Goal: Transaction & Acquisition: Purchase product/service

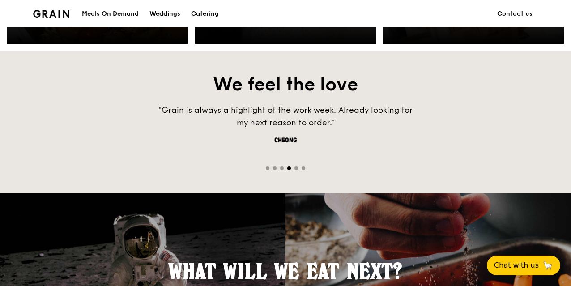
scroll to position [715, 0]
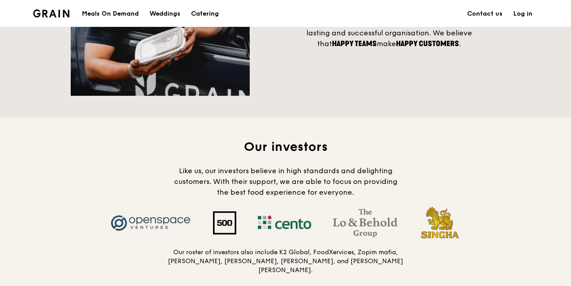
scroll to position [760, 0]
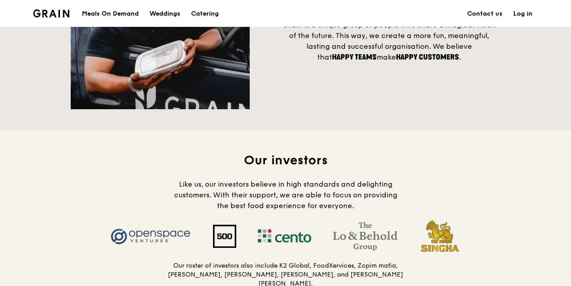
click at [124, 15] on div "Meals On Demand" at bounding box center [110, 13] width 57 height 27
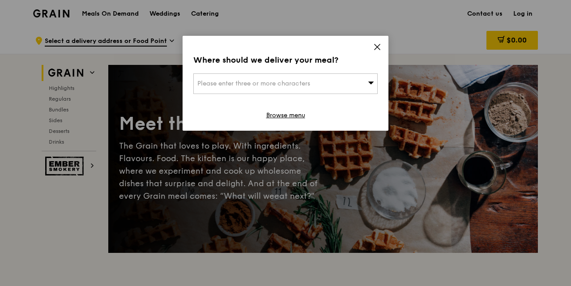
click at [368, 85] on icon at bounding box center [371, 82] width 6 height 7
click at [297, 85] on input "search" at bounding box center [285, 84] width 183 height 20
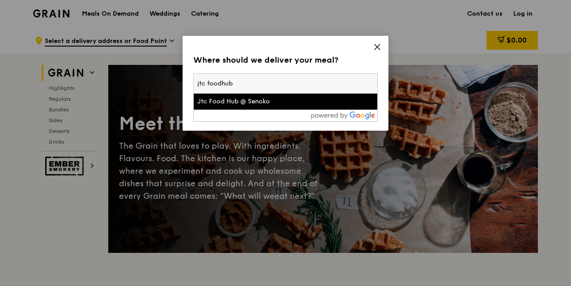
type input "jtc foodhub"
click at [302, 105] on div "Jtc Food Hub @ Senoko" at bounding box center [263, 101] width 132 height 9
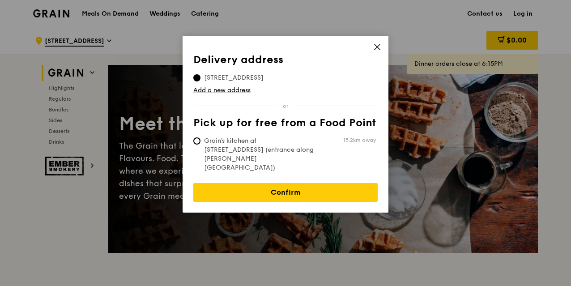
click at [373, 49] on div "Delivery address Pick up for free from a Food Point Delivery address 15 Senoko …" at bounding box center [285, 124] width 206 height 177
click at [377, 51] on span at bounding box center [377, 48] width 8 height 10
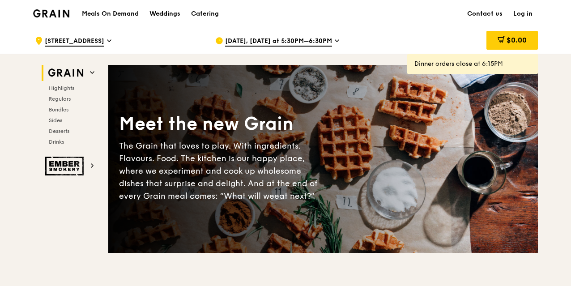
click at [528, 12] on link "Log in" at bounding box center [523, 13] width 30 height 27
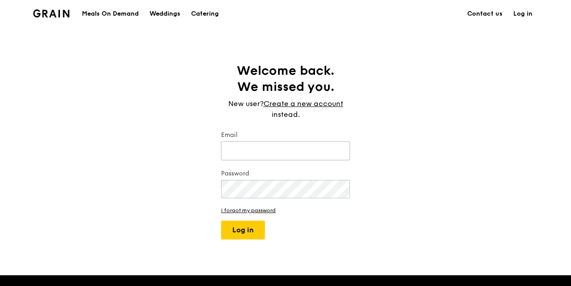
click at [258, 159] on input "Email" at bounding box center [285, 150] width 129 height 19
type input "skesavan@kalsec.com"
click at [221, 220] on button "Log in" at bounding box center [243, 229] width 44 height 19
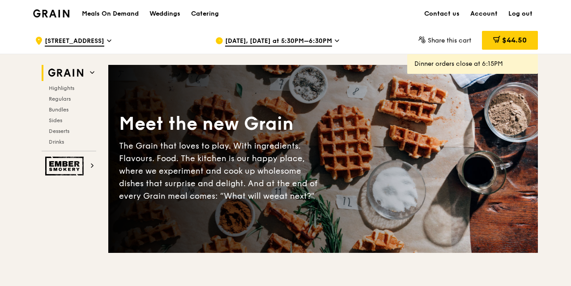
click at [82, 38] on span "15 Senoko Drive" at bounding box center [74, 42] width 59 height 10
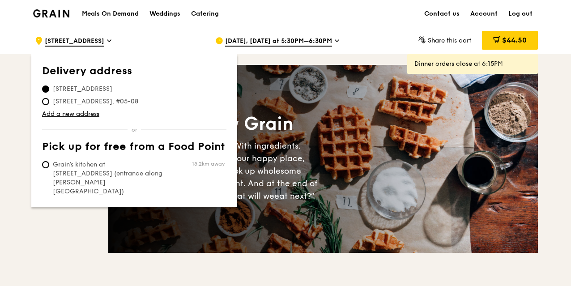
click at [42, 102] on div "Delivery address Pick up for free from a Food Point Delivery address 15 Senoko …" at bounding box center [134, 130] width 206 height 152
click at [46, 102] on input "15 Senoko Drive, 758202, #05-08" at bounding box center [45, 101] width 7 height 7
radio input "true"
click at [187, 32] on div ".cls-1 { fill: none; stroke: #fff; stroke-linecap: round; stroke-linejoin: roun…" at bounding box center [118, 40] width 166 height 27
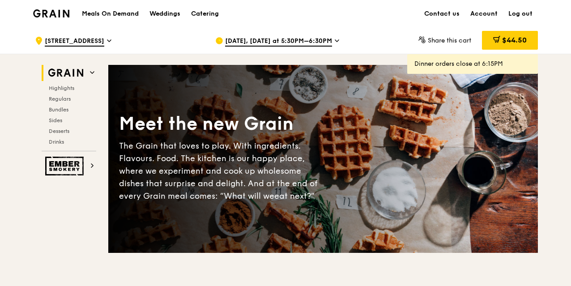
click at [276, 40] on span "Aug 25, Today at 5:30PM–6:30PM" at bounding box center [278, 42] width 107 height 10
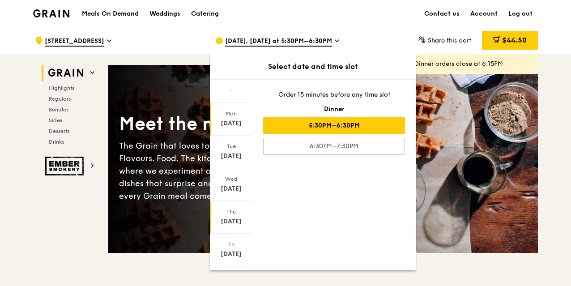
click at [241, 217] on div "Aug 28" at bounding box center [231, 221] width 40 height 9
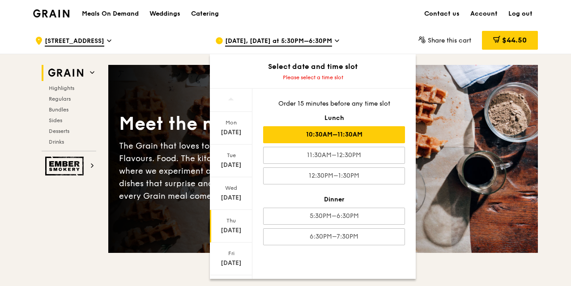
click at [368, 132] on div "10:30AM–11:30AM" at bounding box center [334, 134] width 142 height 17
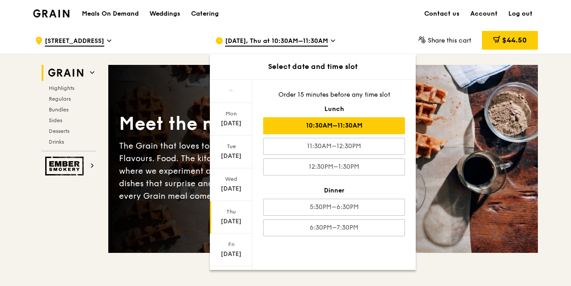
click at [377, 27] on div ".cls-1 { fill: none; stroke: #fff; stroke-linecap: round; stroke-linejoin: roun…" at bounding box center [285, 40] width 515 height 27
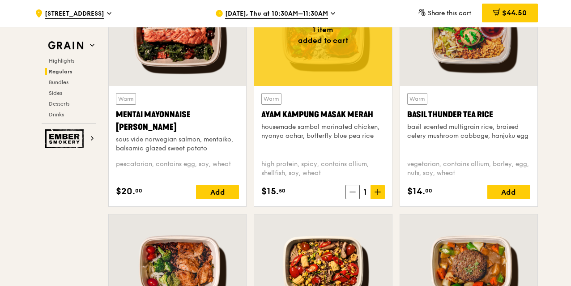
scroll to position [760, 0]
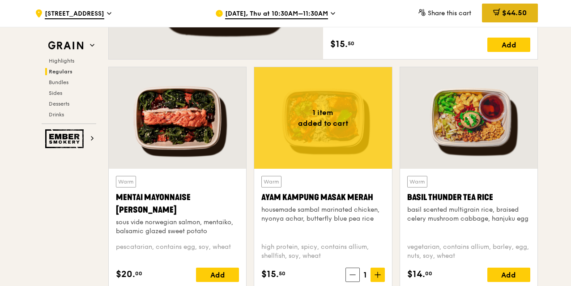
click at [508, 10] on span "$44.50" at bounding box center [514, 12] width 25 height 8
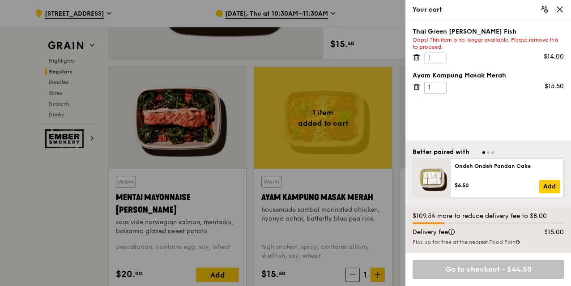
click at [417, 85] on icon at bounding box center [416, 87] width 8 height 8
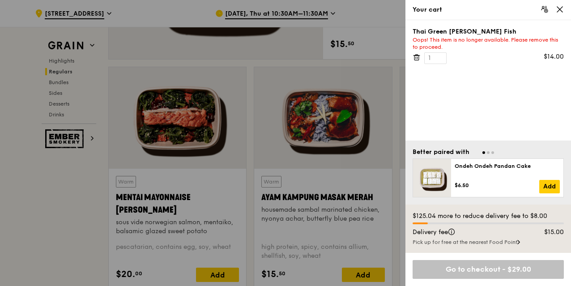
click at [416, 55] on icon at bounding box center [416, 55] width 2 height 1
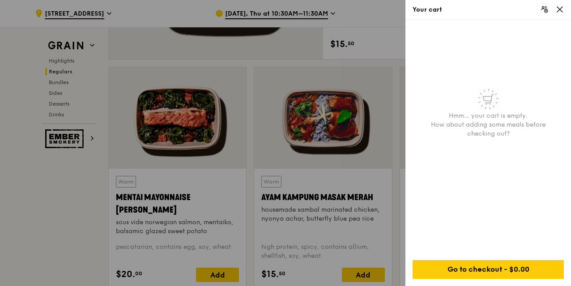
click at [561, 9] on icon at bounding box center [559, 9] width 8 height 8
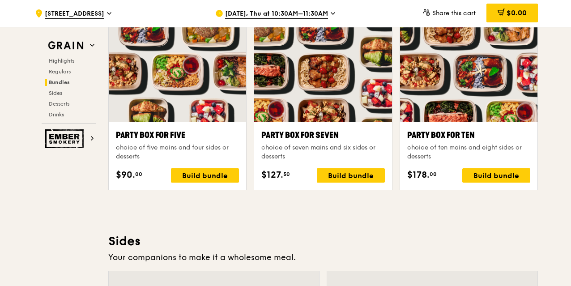
scroll to position [1744, 0]
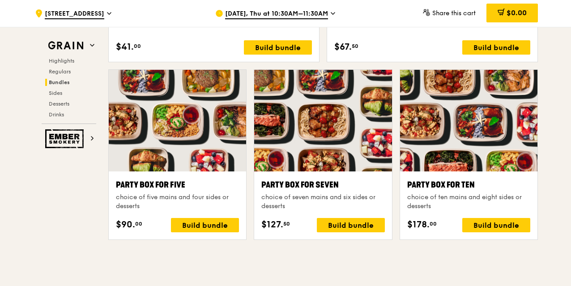
drag, startPoint x: 497, startPoint y: 223, endPoint x: 490, endPoint y: 254, distance: 31.2
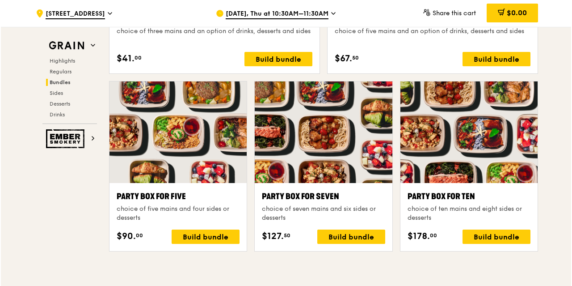
scroll to position [1789, 0]
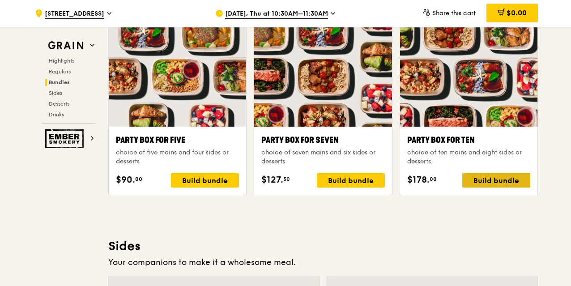
click at [487, 179] on div "Build bundle" at bounding box center [496, 180] width 68 height 14
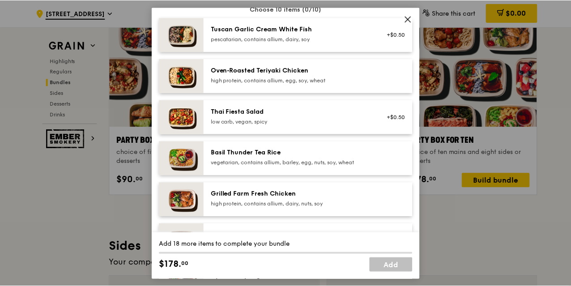
scroll to position [45, 0]
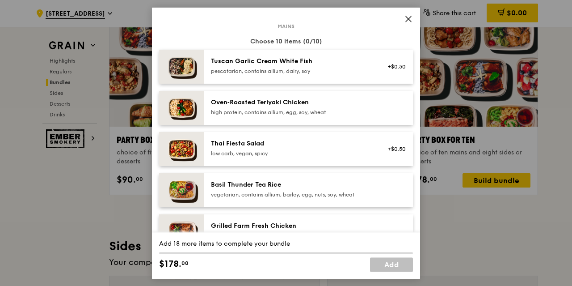
click at [412, 14] on span at bounding box center [408, 19] width 13 height 13
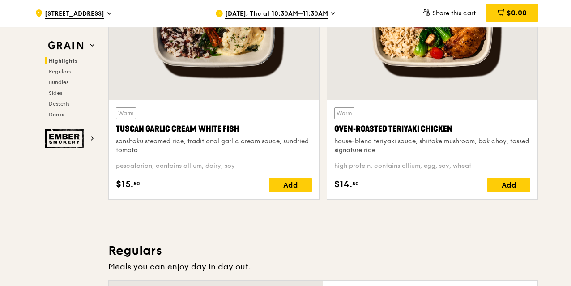
scroll to position [387, 0]
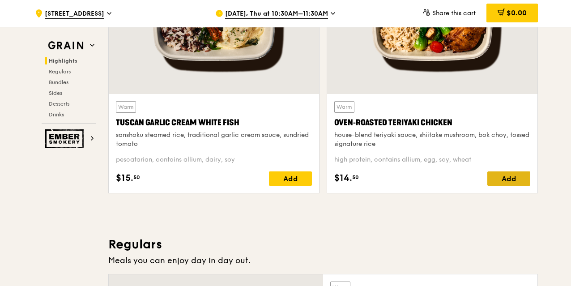
click at [521, 177] on div "Add" at bounding box center [508, 178] width 43 height 14
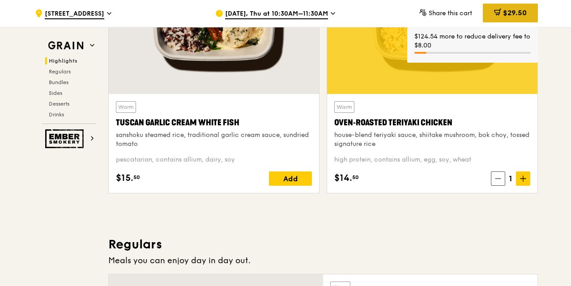
click at [495, 7] on div "$29.50" at bounding box center [510, 13] width 55 height 19
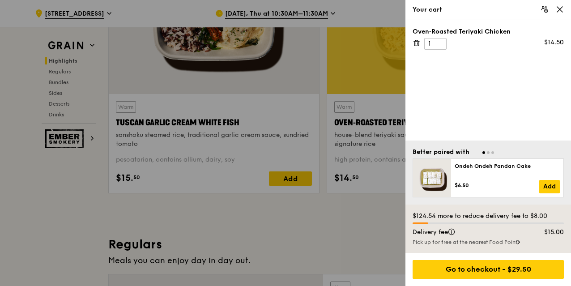
click at [414, 42] on icon at bounding box center [416, 43] width 4 height 4
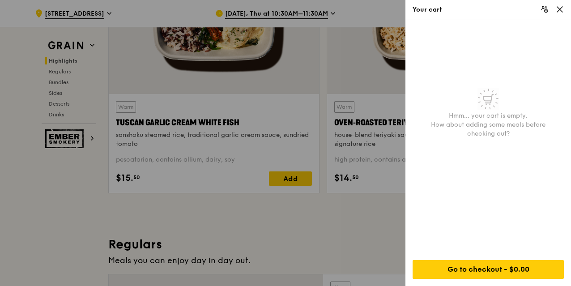
click at [560, 7] on icon at bounding box center [559, 9] width 8 height 8
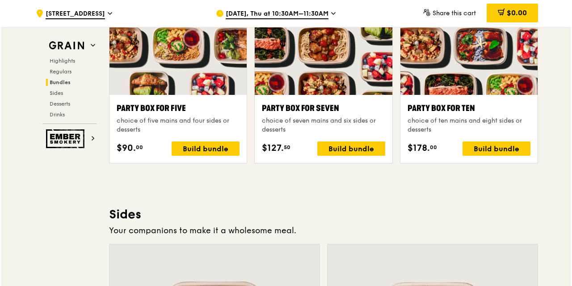
scroll to position [1799, 0]
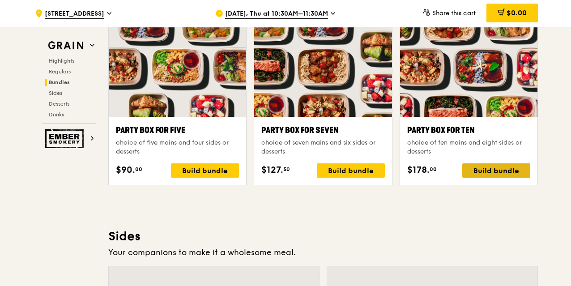
click at [486, 171] on div "Build bundle" at bounding box center [496, 170] width 68 height 14
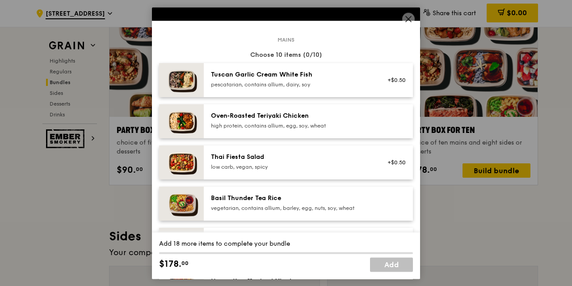
scroll to position [45, 0]
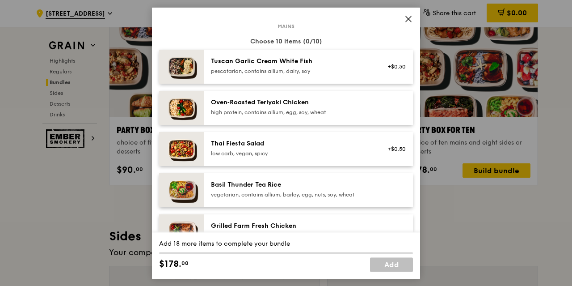
click at [291, 110] on div "high protein, contains allium, egg, soy, wheat" at bounding box center [291, 112] width 161 height 7
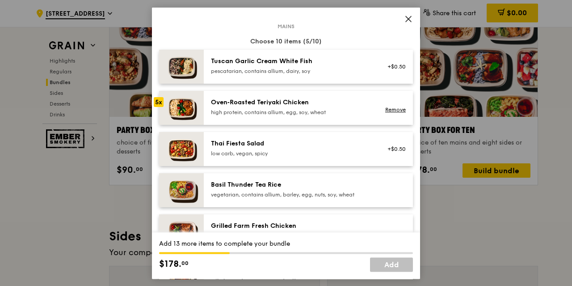
click at [291, 110] on div "high protein, contains allium, egg, soy, wheat" at bounding box center [291, 112] width 161 height 7
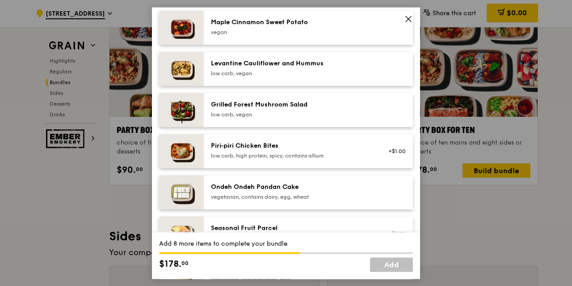
scroll to position [537, 0]
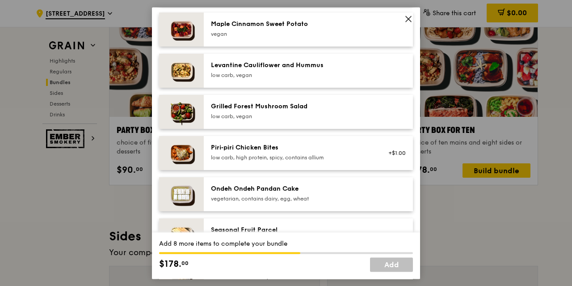
click at [413, 15] on span at bounding box center [408, 19] width 13 height 13
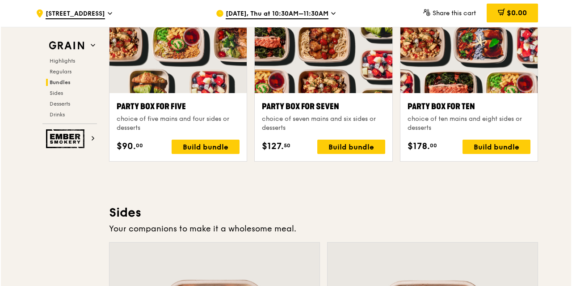
scroll to position [1754, 0]
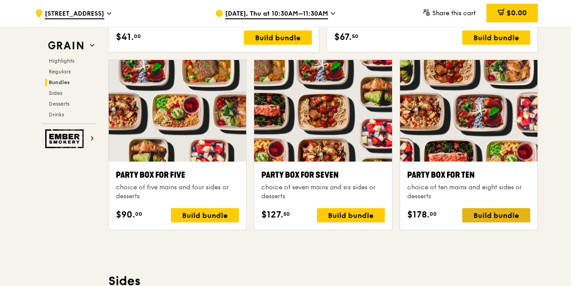
click at [501, 210] on div "Build bundle" at bounding box center [496, 215] width 68 height 14
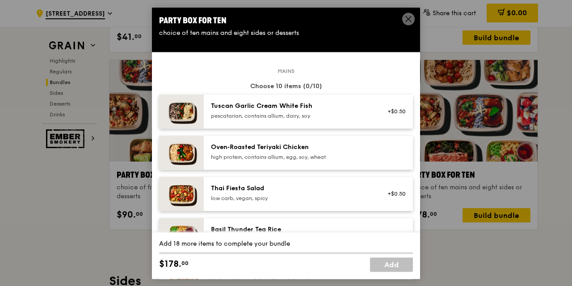
click at [291, 109] on div "Tuscan Garlic Cream White Fish" at bounding box center [291, 106] width 161 height 9
click at [387, 111] on div "+$0.50 Remove" at bounding box center [394, 112] width 34 height 20
click at [386, 113] on link "Remove" at bounding box center [395, 116] width 21 height 6
click at [386, 113] on div "+$0.50" at bounding box center [394, 111] width 24 height 7
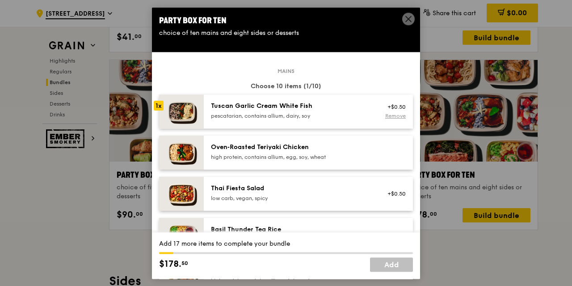
click at [385, 114] on link "Remove" at bounding box center [395, 116] width 21 height 6
click at [316, 155] on div "high protein, contains allium, egg, soy, wheat" at bounding box center [291, 156] width 161 height 7
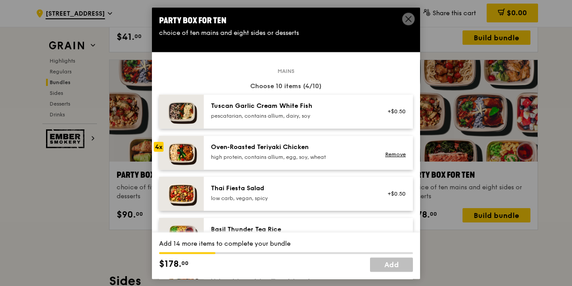
click at [316, 155] on div "high protein, contains allium, egg, soy, wheat" at bounding box center [291, 156] width 161 height 7
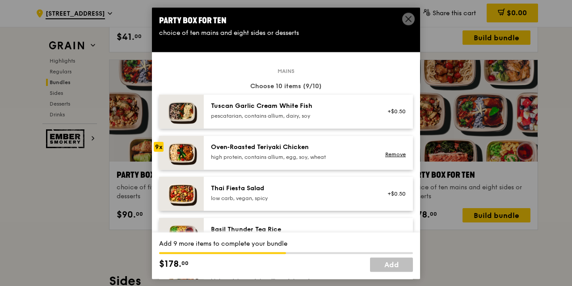
click at [316, 155] on div "high protein, contains allium, egg, soy, wheat" at bounding box center [291, 156] width 161 height 7
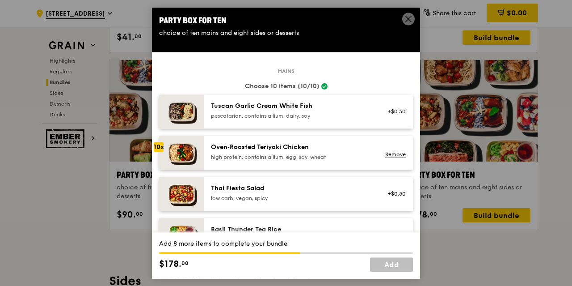
click at [316, 155] on div "high protein, contains allium, egg, soy, wheat" at bounding box center [291, 156] width 161 height 7
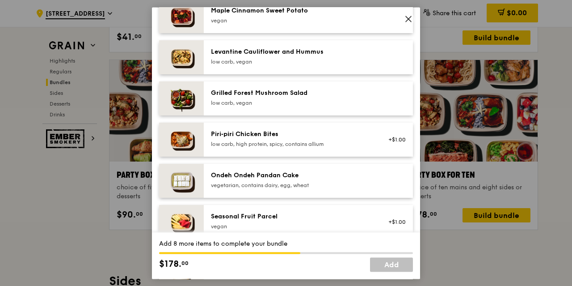
scroll to position [537, 0]
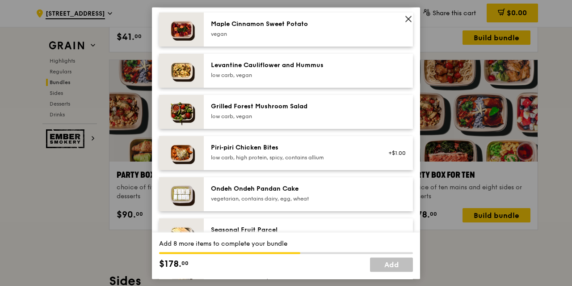
click at [307, 76] on div "low carb, vegan" at bounding box center [291, 75] width 161 height 7
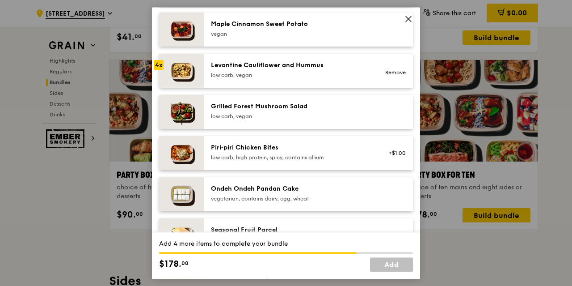
click at [307, 76] on div "low carb, vegan" at bounding box center [291, 75] width 161 height 7
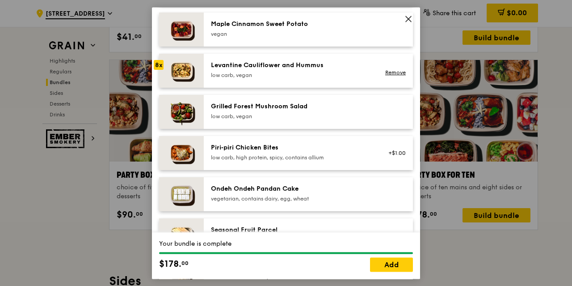
click at [307, 76] on div "low carb, vegan" at bounding box center [291, 75] width 161 height 7
click at [398, 264] on link "Add" at bounding box center [391, 264] width 43 height 14
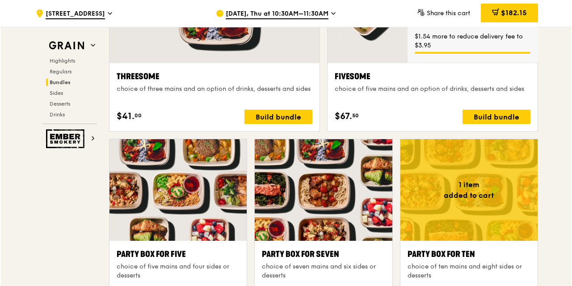
scroll to position [1664, 0]
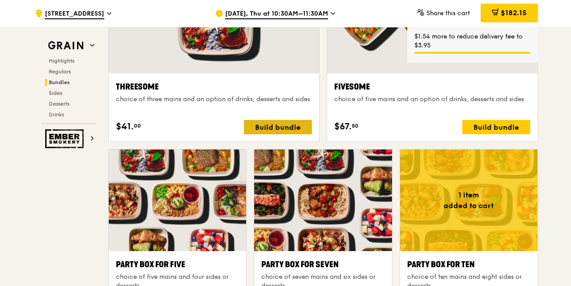
click at [270, 123] on div "Build bundle" at bounding box center [278, 127] width 68 height 14
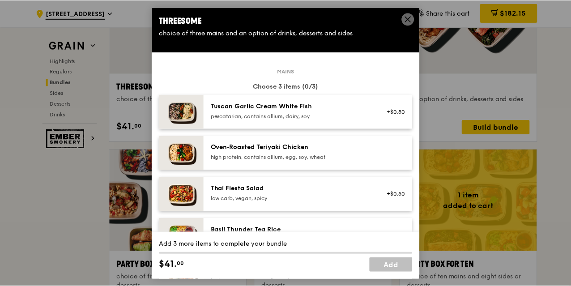
scroll to position [45, 0]
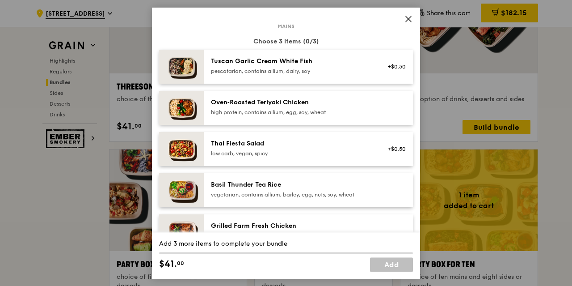
click at [408, 23] on span at bounding box center [409, 20] width 8 height 10
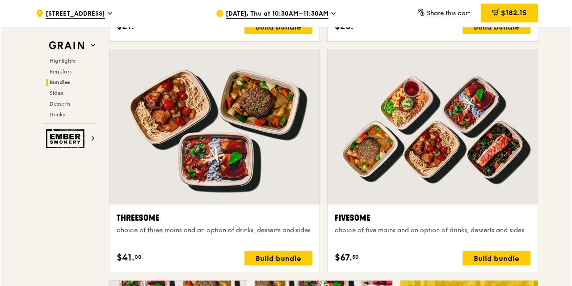
scroll to position [1575, 0]
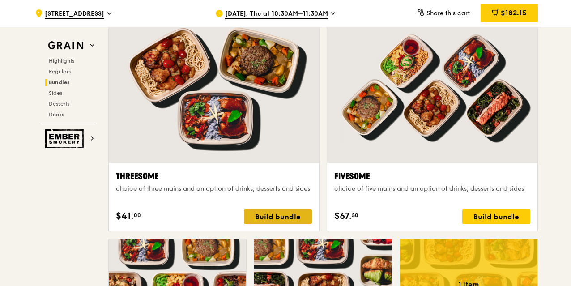
click at [277, 218] on div "Build bundle" at bounding box center [278, 216] width 68 height 14
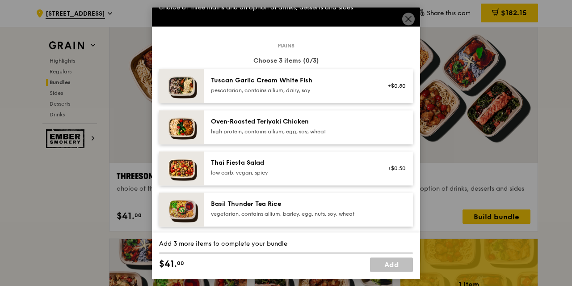
scroll to position [89, 0]
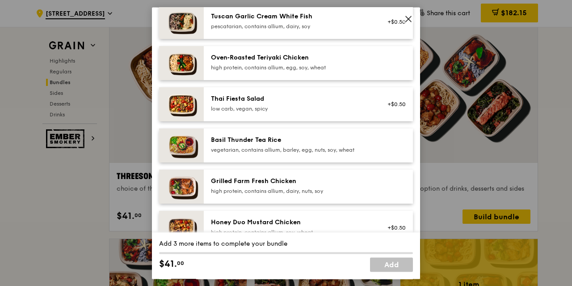
click at [288, 134] on div "Basil Thunder Tea Rice vegetarian, contains allium, barley, egg, nuts, soy, whe…" at bounding box center [308, 145] width 209 height 34
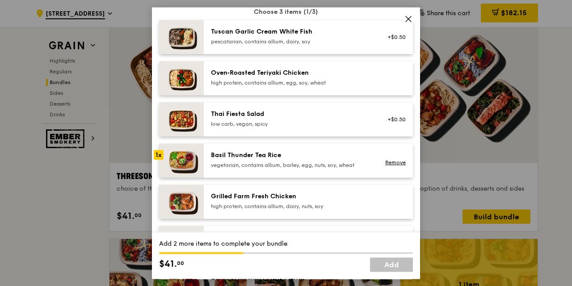
scroll to position [0, 0]
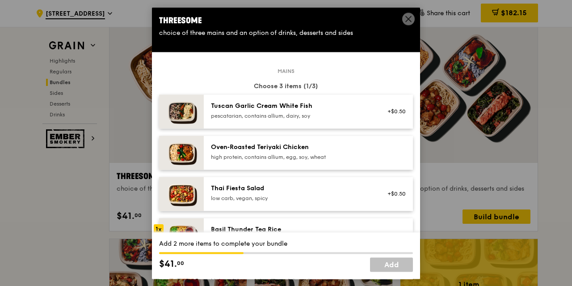
click at [340, 151] on div "Oven‑Roasted Teriyaki Chicken" at bounding box center [291, 147] width 161 height 9
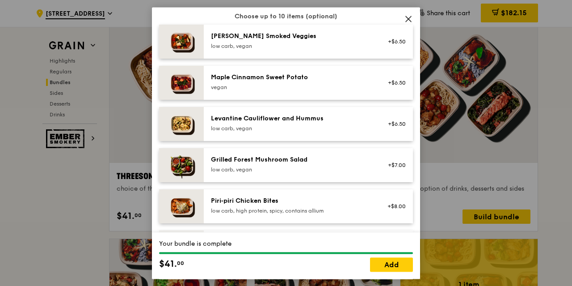
scroll to position [492, 0]
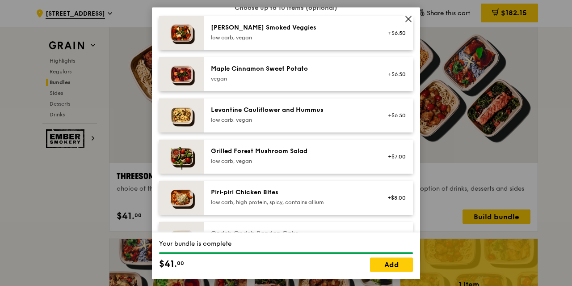
click at [329, 115] on div "Levantine Cauliflower and Hummus low carb, vegan" at bounding box center [291, 115] width 161 height 18
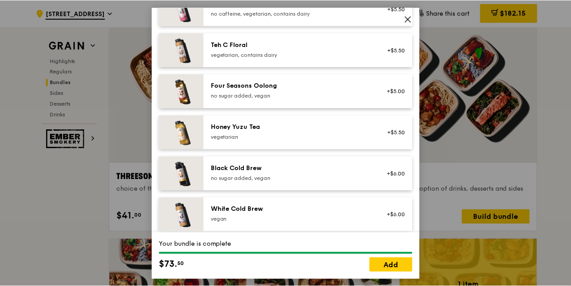
scroll to position [1029, 0]
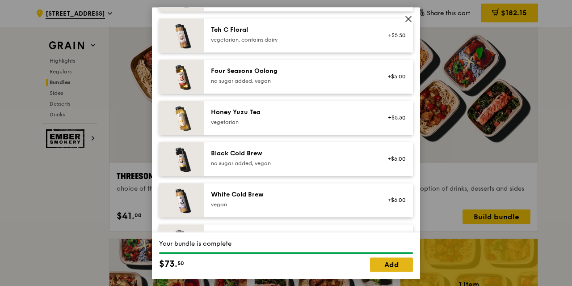
click at [381, 265] on link "Add" at bounding box center [391, 264] width 43 height 14
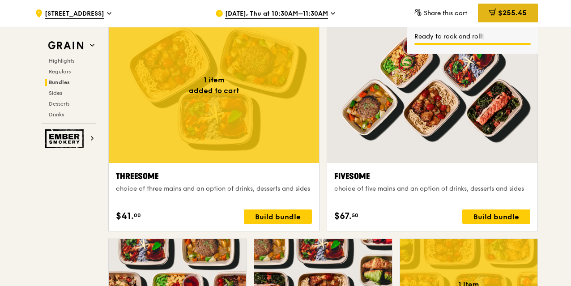
click at [493, 16] on span at bounding box center [492, 13] width 7 height 10
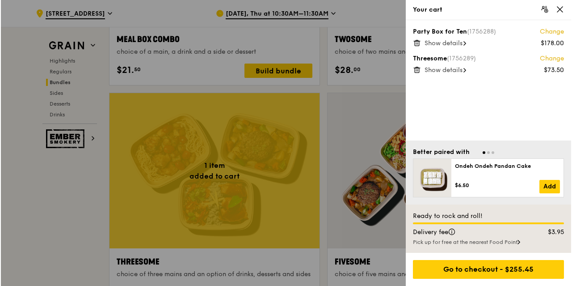
scroll to position [1486, 0]
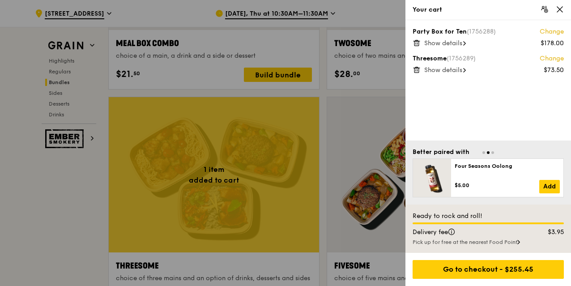
click at [455, 70] on span "Show details" at bounding box center [443, 70] width 38 height 8
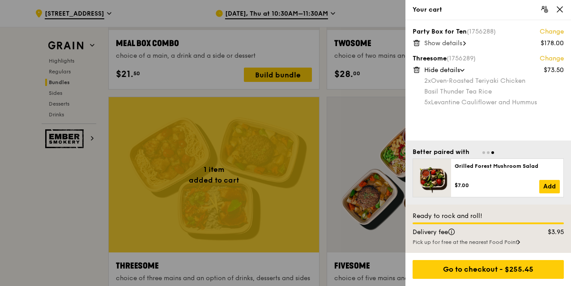
click at [193, 151] on div at bounding box center [285, 143] width 571 height 286
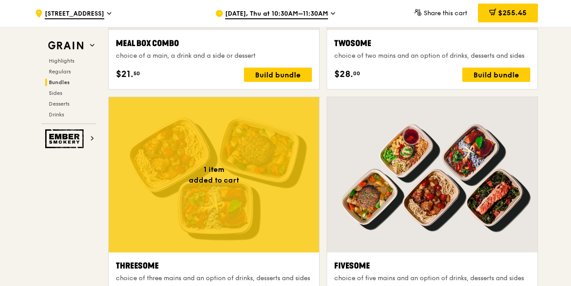
click at [231, 183] on div at bounding box center [214, 174] width 210 height 155
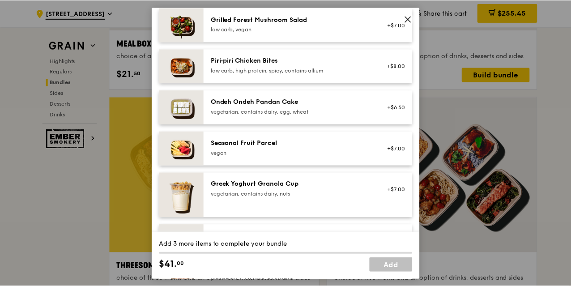
scroll to position [610, 0]
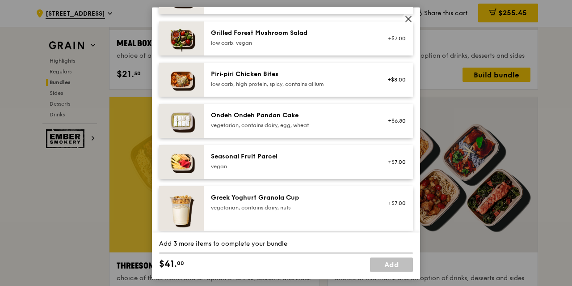
click at [409, 22] on icon at bounding box center [409, 19] width 8 height 8
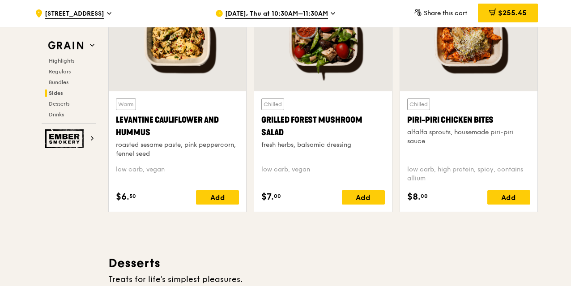
scroll to position [2306, 0]
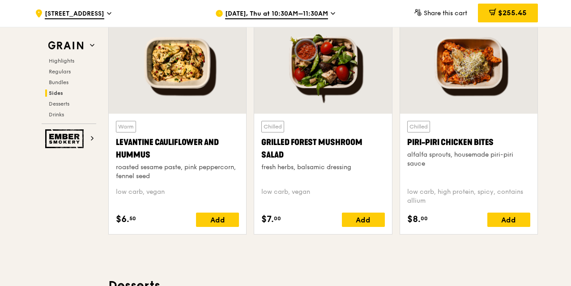
click at [180, 78] on div at bounding box center [177, 63] width 137 height 102
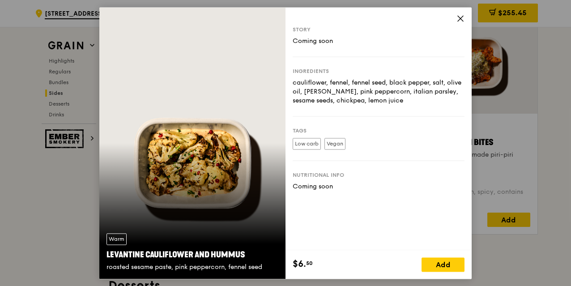
scroll to position [2216, 0]
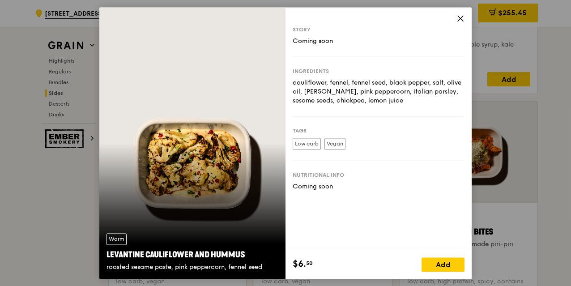
click at [302, 149] on div "Low carb Vegan" at bounding box center [378, 145] width 172 height 15
drag, startPoint x: 457, startPoint y: 18, endPoint x: 473, endPoint y: 28, distance: 18.9
click at [457, 18] on icon at bounding box center [460, 18] width 8 height 8
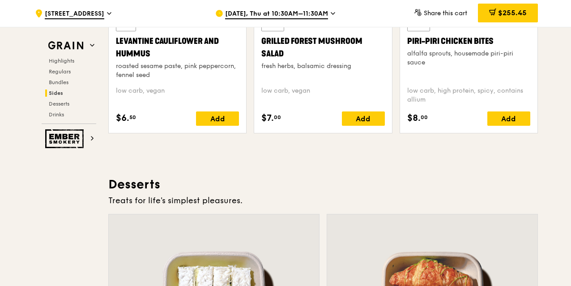
scroll to position [2398, 0]
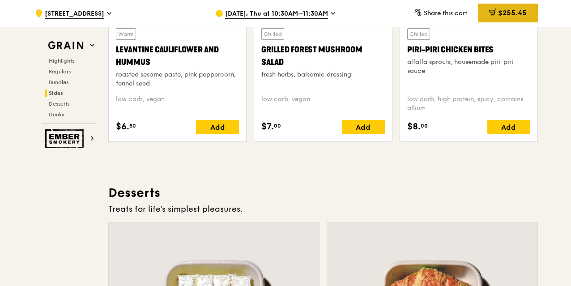
click at [498, 16] on span "$255.45" at bounding box center [512, 12] width 29 height 8
